Goal: Register for event/course

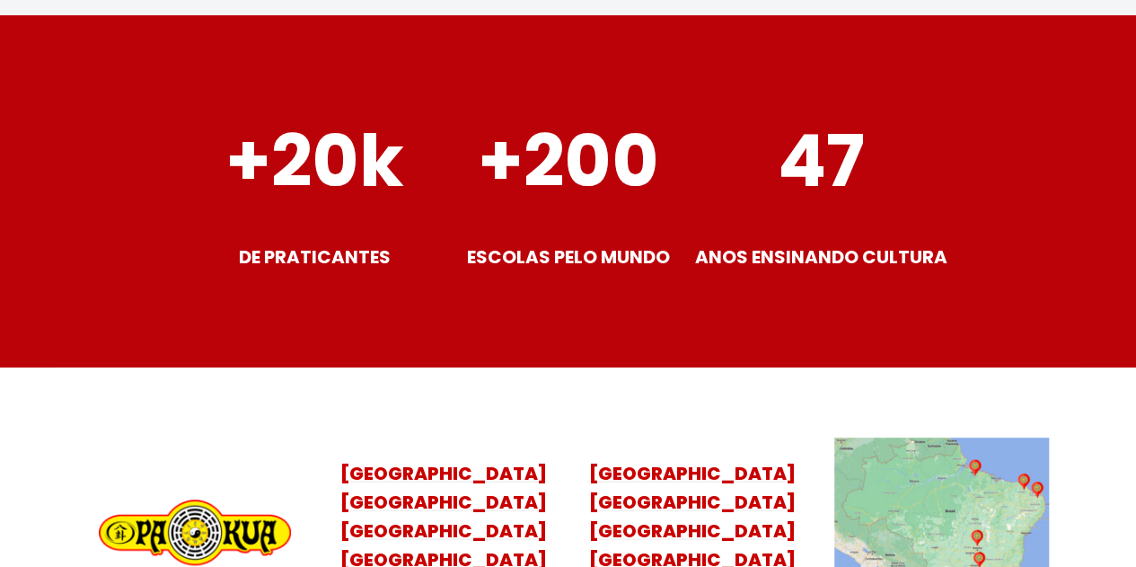
scroll to position [7361, 0]
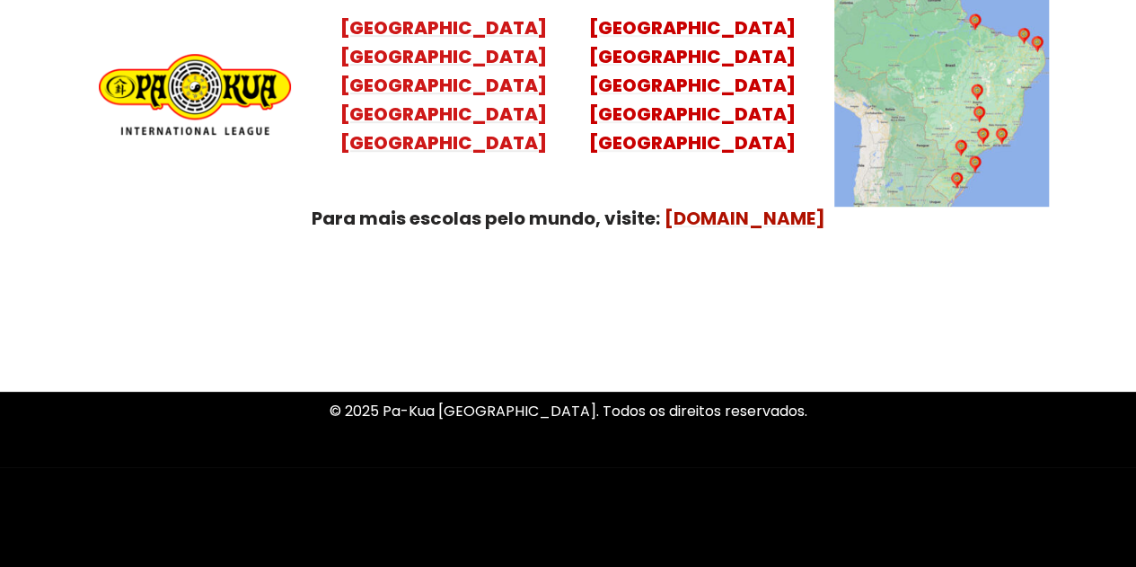
click at [431, 91] on mark "[GEOGRAPHIC_DATA] [GEOGRAPHIC_DATA] [GEOGRAPHIC_DATA] [GEOGRAPHIC_DATA]" at bounding box center [443, 99] width 207 height 111
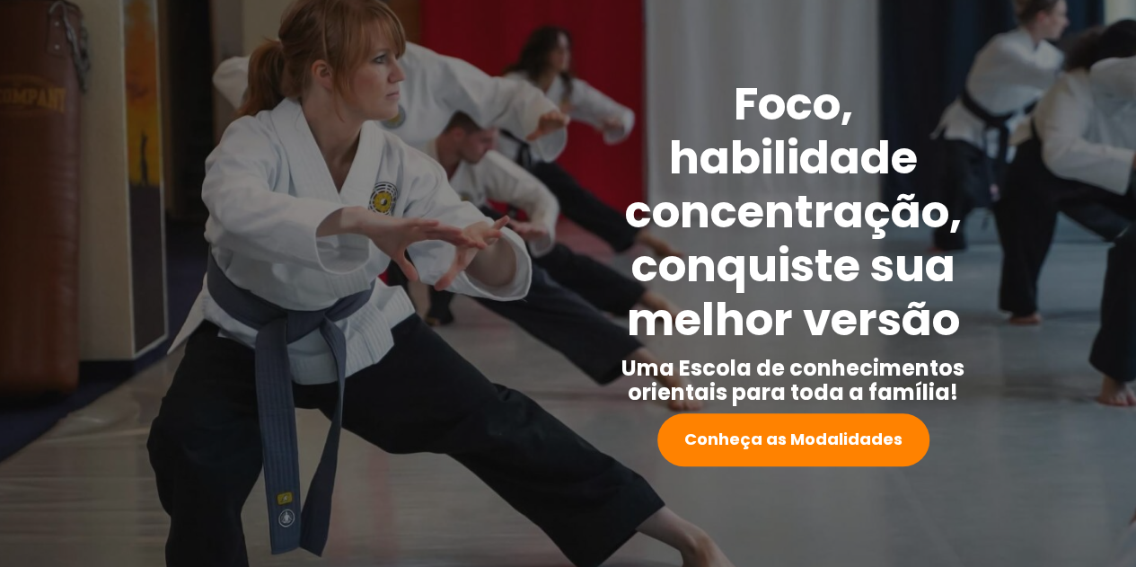
scroll to position [17, 0]
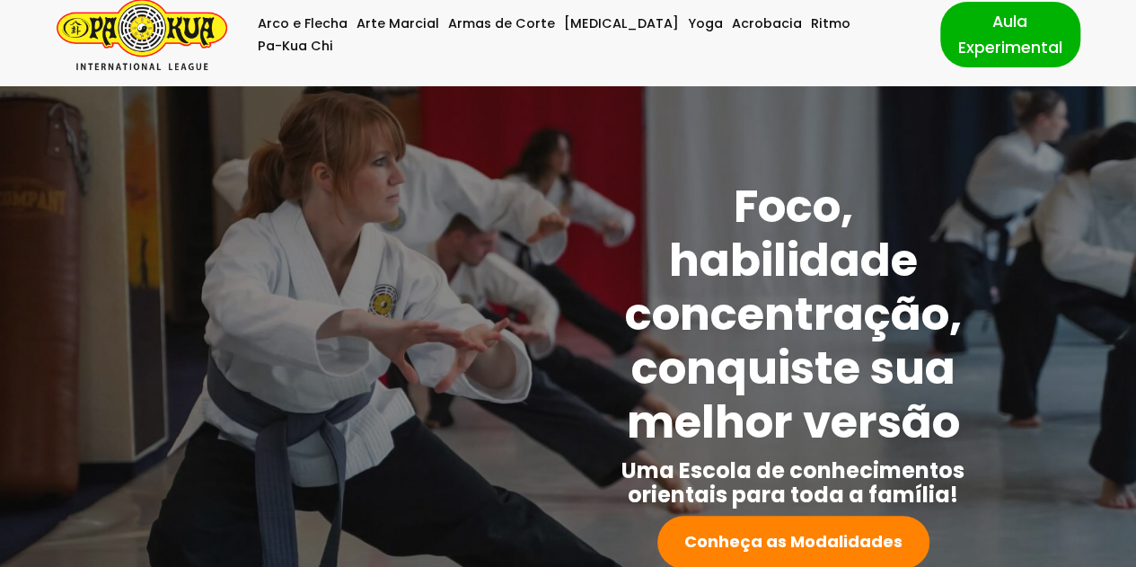
click at [131, 21] on img "Pa-Kua Brasil Uma Escola de conhecimentos orientais para toda a família. Foco, …" at bounding box center [142, 34] width 171 height 71
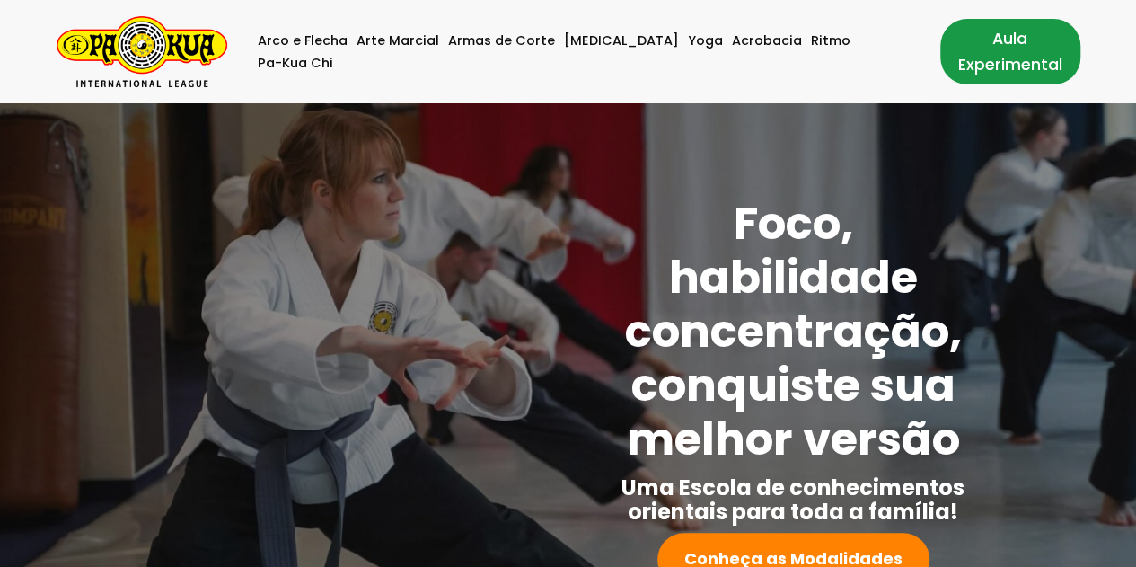
click at [994, 46] on link "Aula Experimental" at bounding box center [1010, 51] width 140 height 65
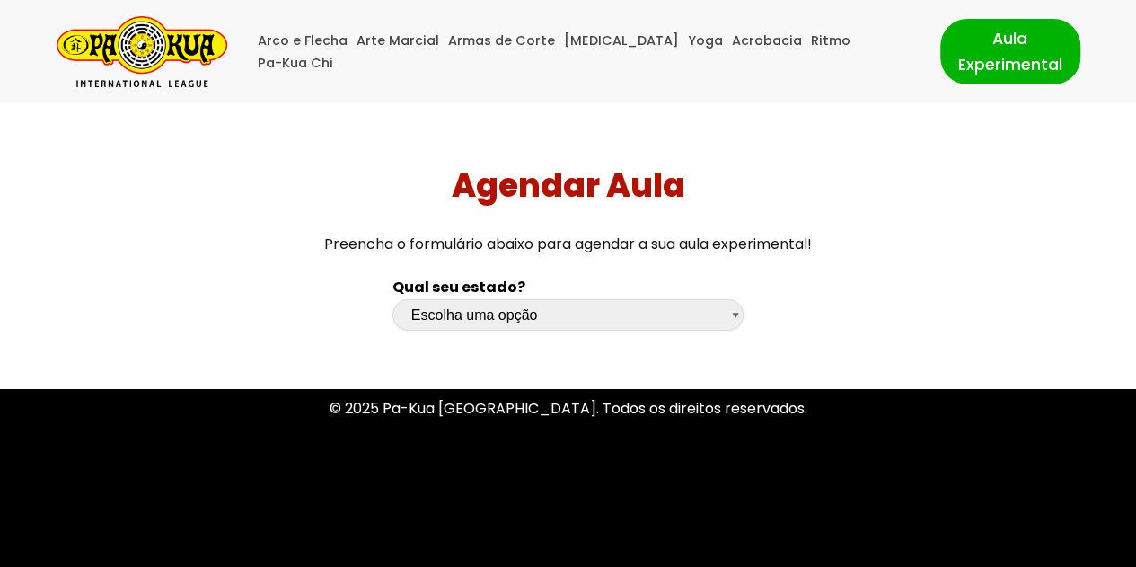
click at [736, 307] on select "Escolha uma opção Rio Grande do Sul Santa Catarina Paraná São Paulo Rio de Jane…" at bounding box center [567, 314] width 351 height 31
select select "sp"
click at [392, 299] on select "Escolha uma opção Rio Grande do Sul Santa Catarina Paraná São Paulo Rio de Jane…" at bounding box center [567, 314] width 351 height 31
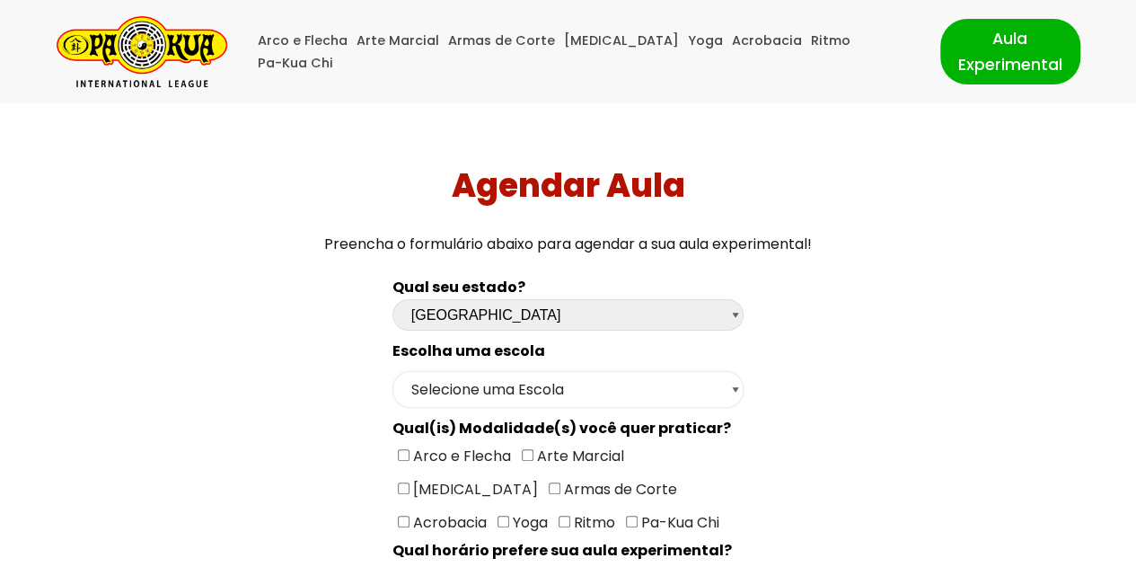
click at [735, 382] on select "Selecione uma Escola São Paulo - Escola Santa Cruz São Paulo - Escola Ana Rosa …" at bounding box center [567, 389] width 351 height 37
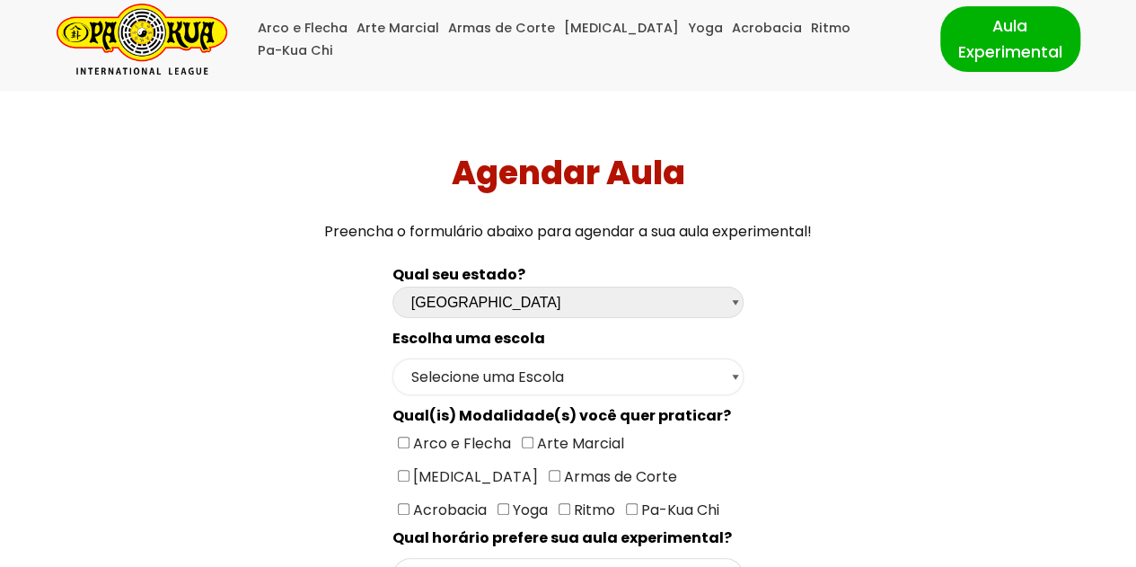
scroll to position [90, 0]
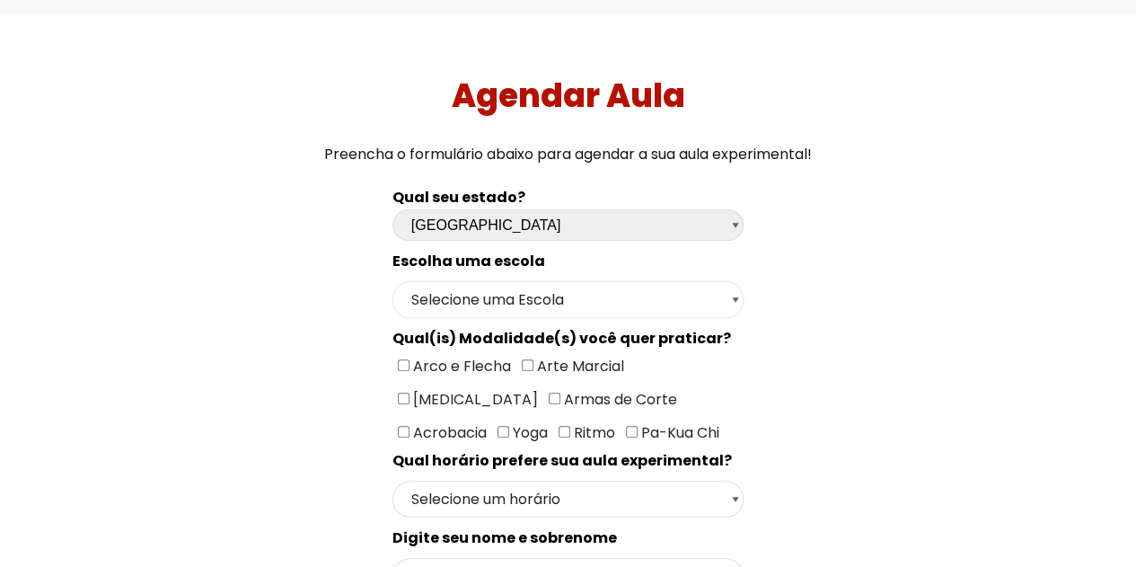
click at [733, 293] on select "Selecione uma Escola São Paulo - Escola Santa Cruz São Paulo - Escola Ana Rosa …" at bounding box center [567, 299] width 351 height 37
